Goal: Transaction & Acquisition: Subscribe to service/newsletter

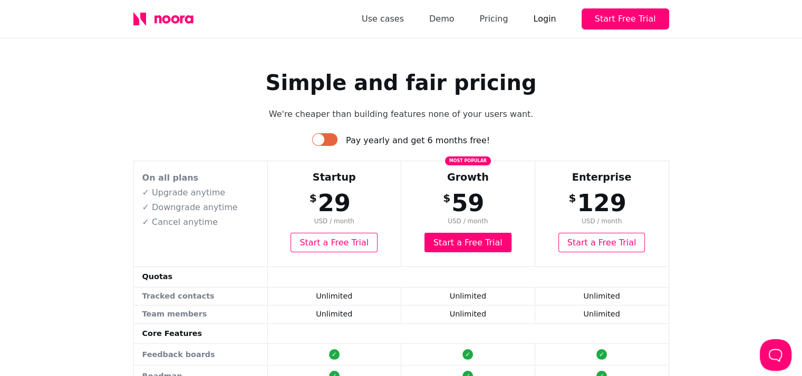
click at [555, 21] on div "Login" at bounding box center [544, 19] width 23 height 15
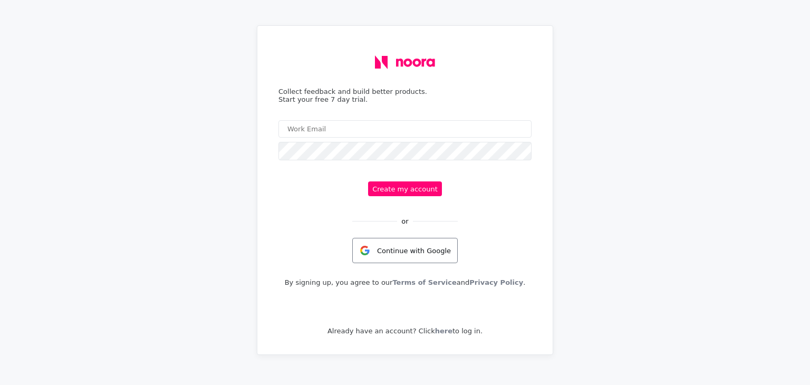
click at [408, 252] on div "Continue with Google" at bounding box center [404, 250] width 105 height 25
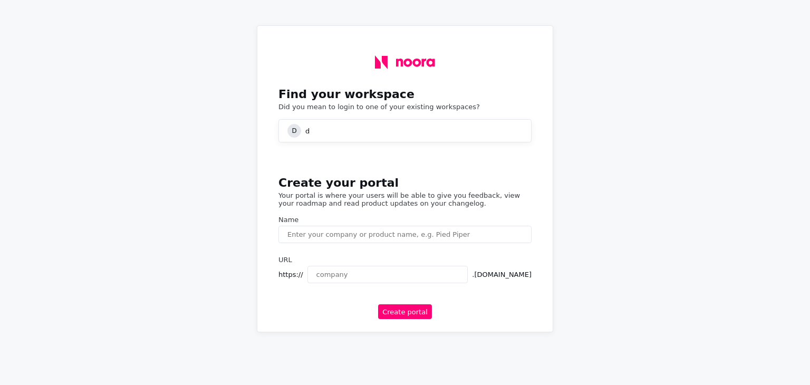
click at [340, 127] on div "D d" at bounding box center [404, 130] width 253 height 23
